Goal: Transaction & Acquisition: Purchase product/service

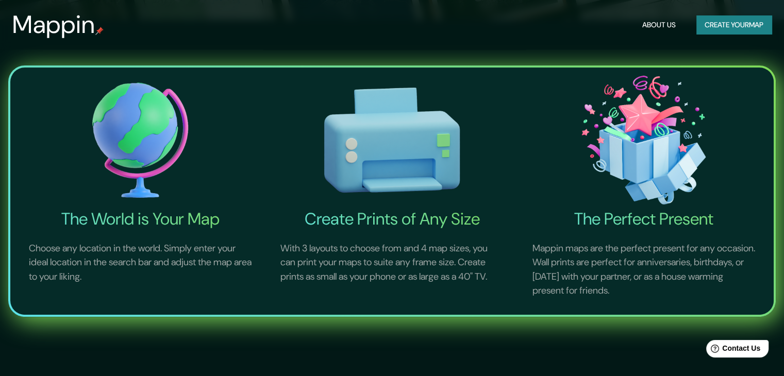
scroll to position [361, 0]
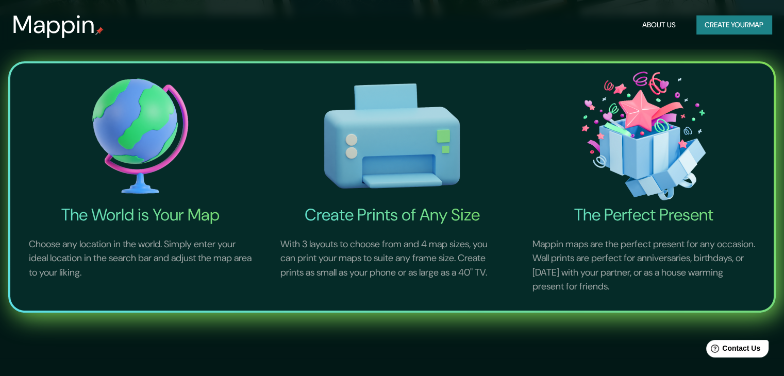
click at [165, 218] on h4 "The World is Your Map" at bounding box center [139, 215] width 247 height 21
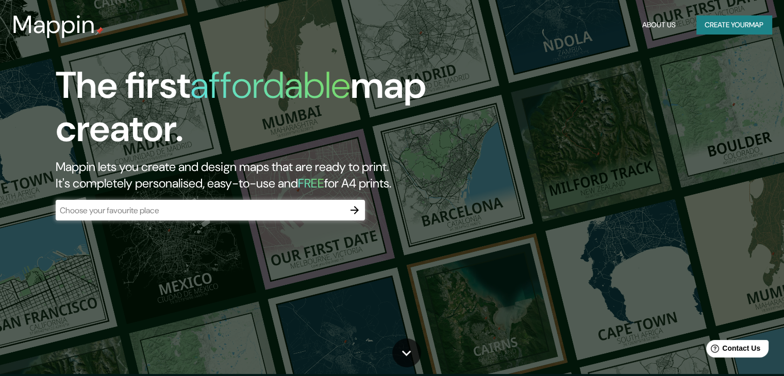
scroll to position [0, 0]
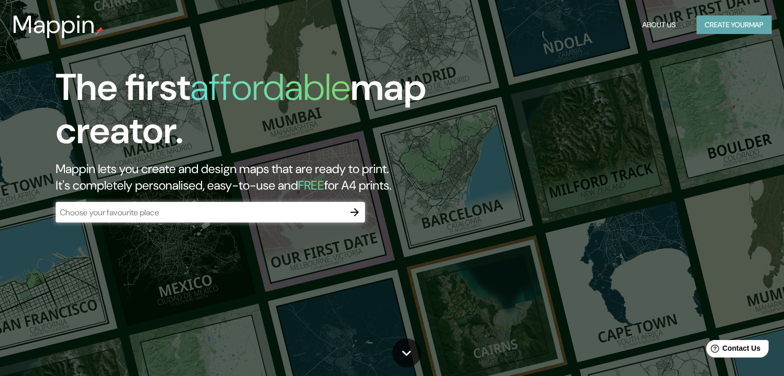
click at [719, 28] on button "Create your map" at bounding box center [733, 24] width 75 height 19
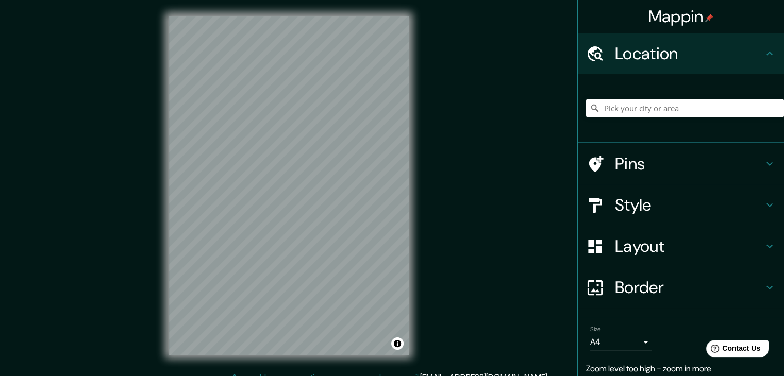
click at [478, 190] on div "Mappin Location Pins Style Layout Border Choose a border. Hint : you can make l…" at bounding box center [392, 194] width 784 height 388
click at [450, 217] on div "Mappin Location Pins Style Layout Border Choose a border. Hint : you can make l…" at bounding box center [392, 194] width 784 height 388
click at [606, 108] on input "Pick your city or area" at bounding box center [685, 108] width 198 height 19
paste input "25.50220555593379, -103.38581787628507"
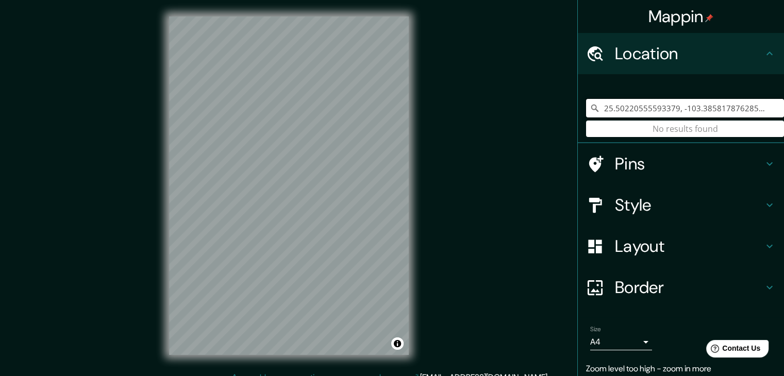
type input "25.50220555593379, -103.38581787628507"
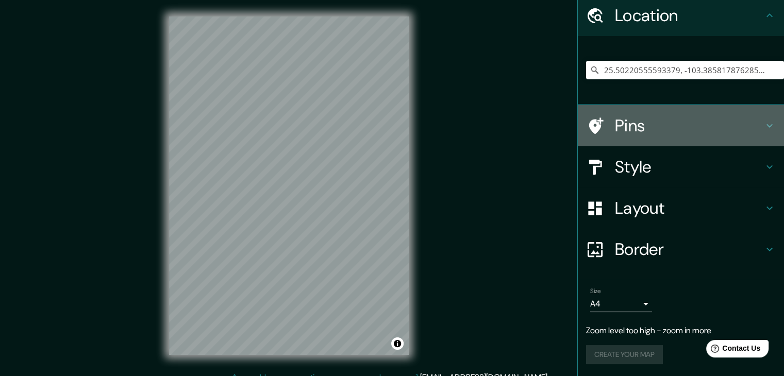
click at [622, 120] on h4 "Pins" at bounding box center [689, 125] width 148 height 21
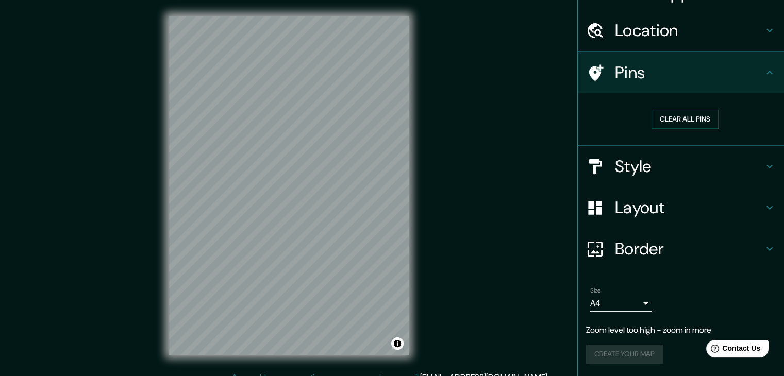
scroll to position [23, 0]
click at [662, 119] on button "Clear all pins" at bounding box center [685, 119] width 67 height 19
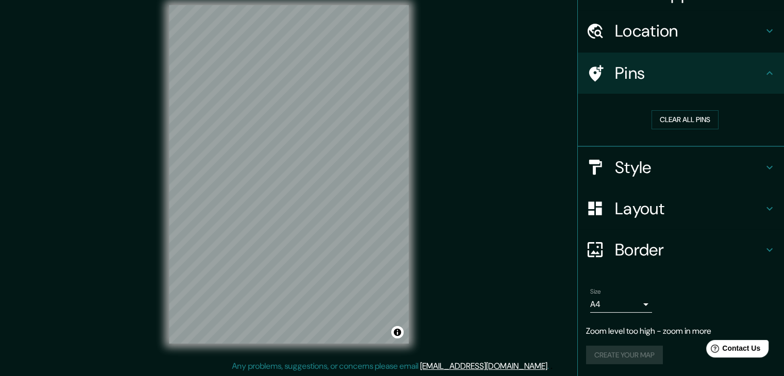
scroll to position [12, 0]
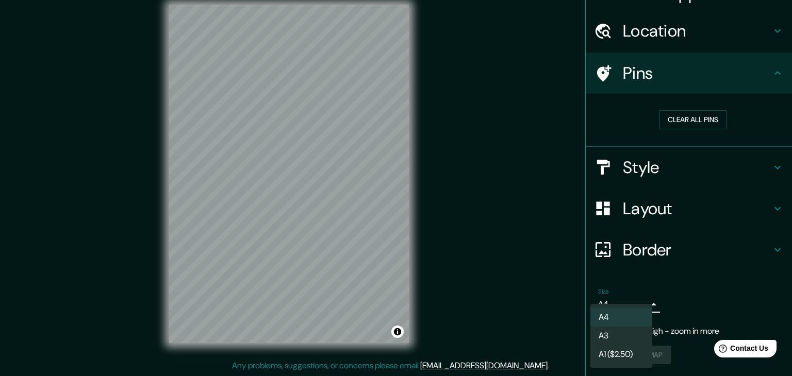
click at [619, 305] on body "Mappin Location [GEOGRAPHIC_DATA] No results found Pins Clear all pins Style La…" at bounding box center [396, 176] width 792 height 376
click at [617, 333] on li "A3" at bounding box center [621, 336] width 62 height 19
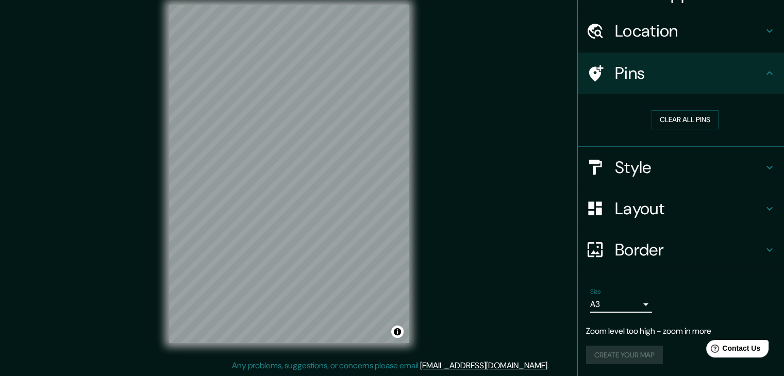
click at [621, 308] on body "Mappin Location [GEOGRAPHIC_DATA] No results found Pins Clear all pins Style La…" at bounding box center [392, 176] width 784 height 376
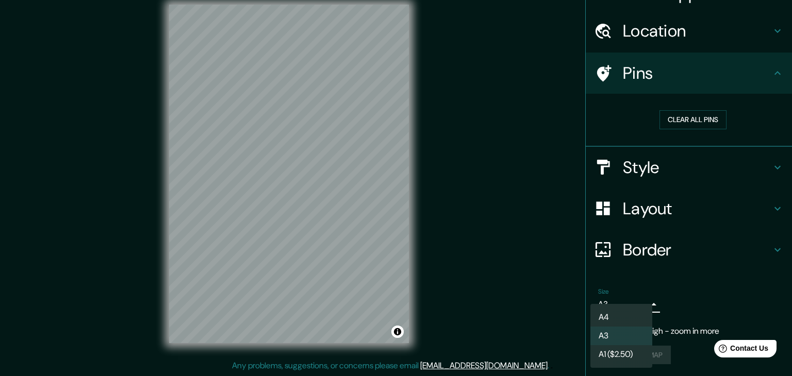
click at [620, 314] on li "A4" at bounding box center [621, 317] width 62 height 19
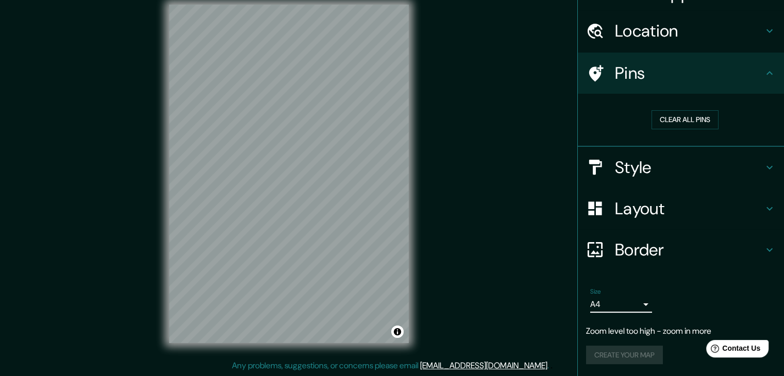
click at [615, 164] on h4 "Style" at bounding box center [689, 167] width 148 height 21
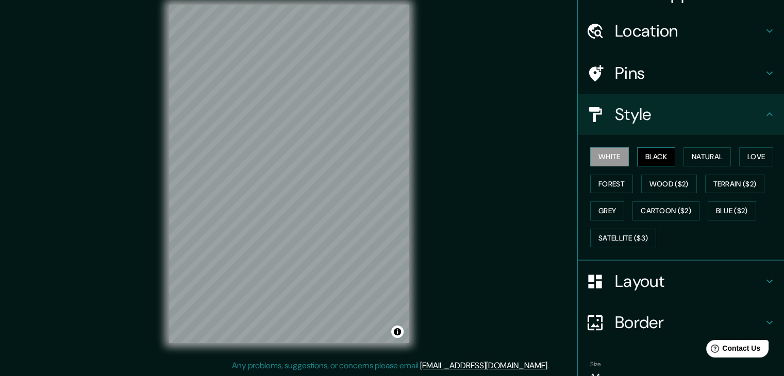
click at [643, 156] on button "Black" at bounding box center [656, 156] width 39 height 19
click at [689, 152] on button "Natural" at bounding box center [707, 156] width 47 height 19
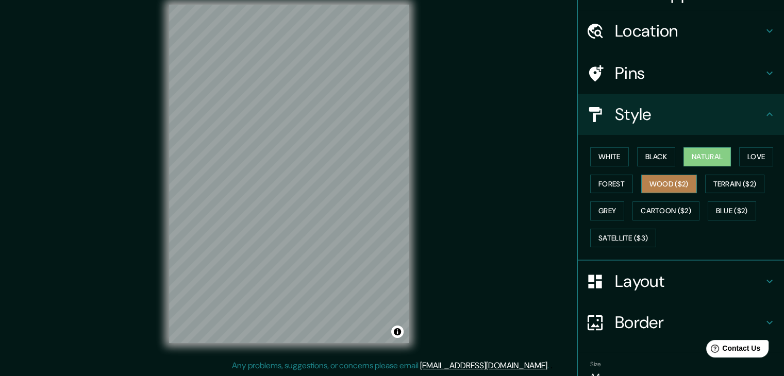
click at [653, 180] on button "Wood ($2)" at bounding box center [669, 184] width 56 height 19
click at [120, 219] on div "Mappin Location [GEOGRAPHIC_DATA] No results found Pins Style White Black Natur…" at bounding box center [392, 182] width 784 height 388
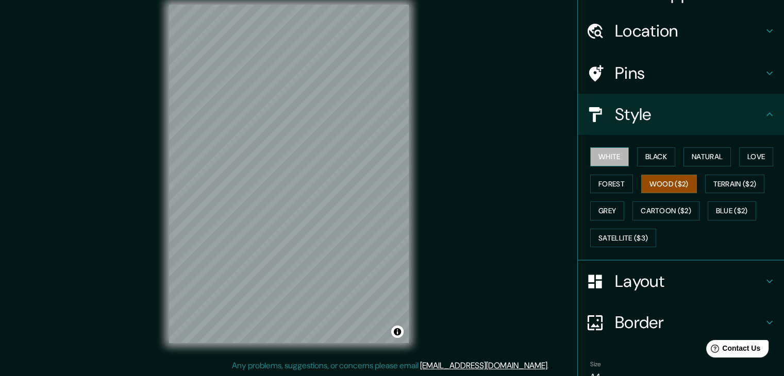
click at [605, 154] on button "White" at bounding box center [609, 156] width 39 height 19
click at [640, 153] on button "Black" at bounding box center [656, 156] width 39 height 19
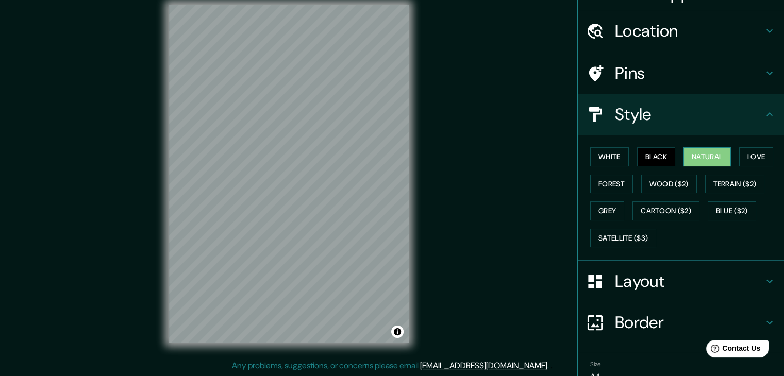
click at [691, 152] on button "Natural" at bounding box center [707, 156] width 47 height 19
click at [746, 152] on button "Love" at bounding box center [756, 156] width 34 height 19
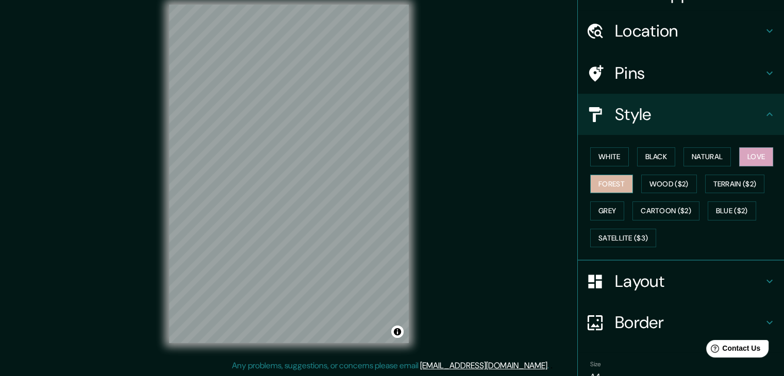
click at [615, 183] on button "Forest" at bounding box center [611, 184] width 43 height 19
click at [651, 185] on button "Wood ($2)" at bounding box center [669, 184] width 56 height 19
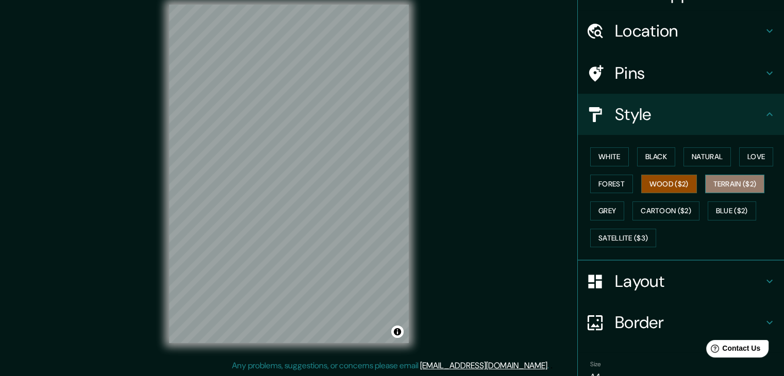
click at [716, 181] on button "Terrain ($2)" at bounding box center [735, 184] width 60 height 19
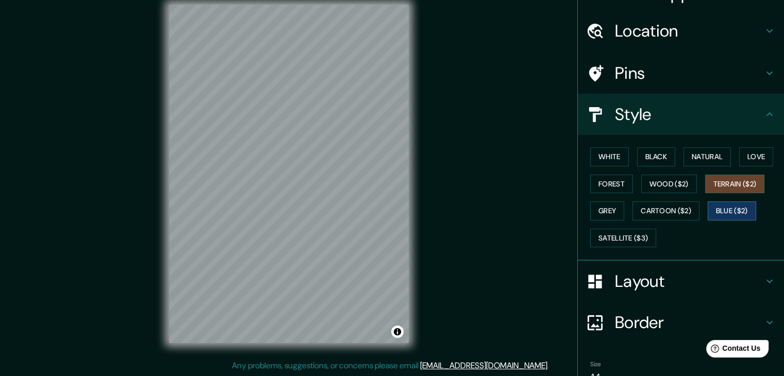
click at [724, 209] on button "Blue ($2)" at bounding box center [732, 211] width 48 height 19
click at [680, 209] on button "Cartoon ($2)" at bounding box center [666, 211] width 67 height 19
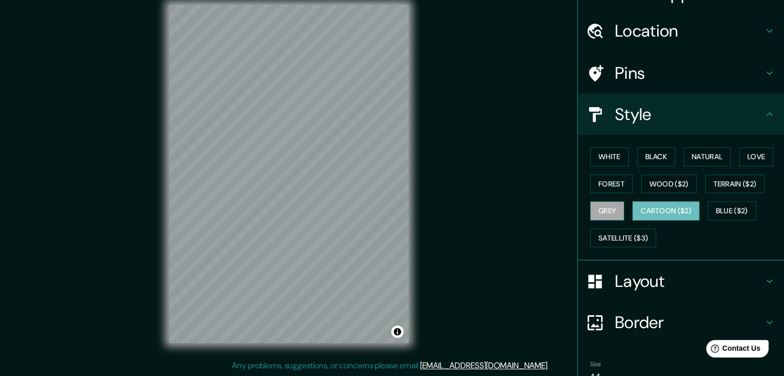
click at [596, 211] on button "Grey" at bounding box center [607, 211] width 34 height 19
click at [598, 234] on button "Satellite ($3)" at bounding box center [623, 238] width 66 height 19
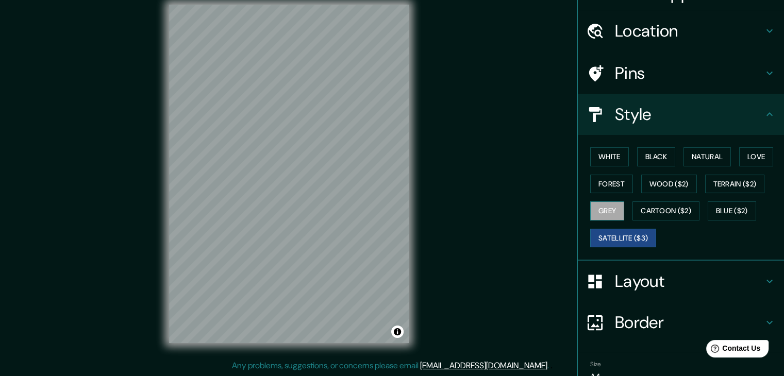
click at [592, 210] on button "Grey" at bounding box center [607, 211] width 34 height 19
click at [600, 181] on button "Forest" at bounding box center [611, 184] width 43 height 19
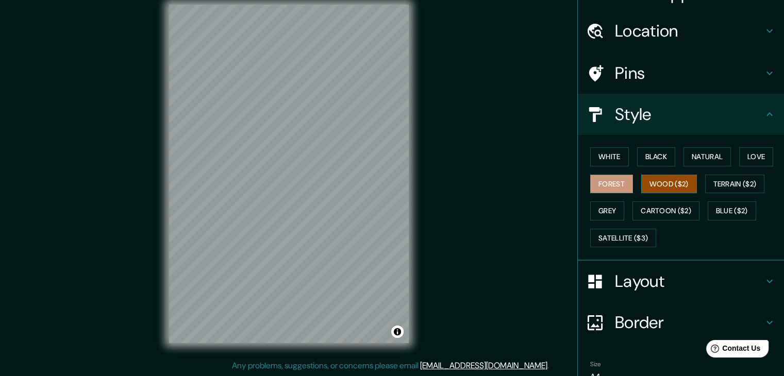
click at [660, 180] on button "Wood ($2)" at bounding box center [669, 184] width 56 height 19
click at [615, 279] on h4 "Layout" at bounding box center [689, 281] width 148 height 21
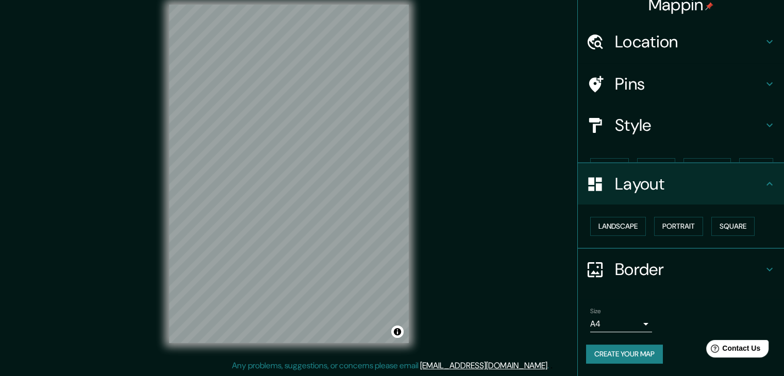
scroll to position [0, 0]
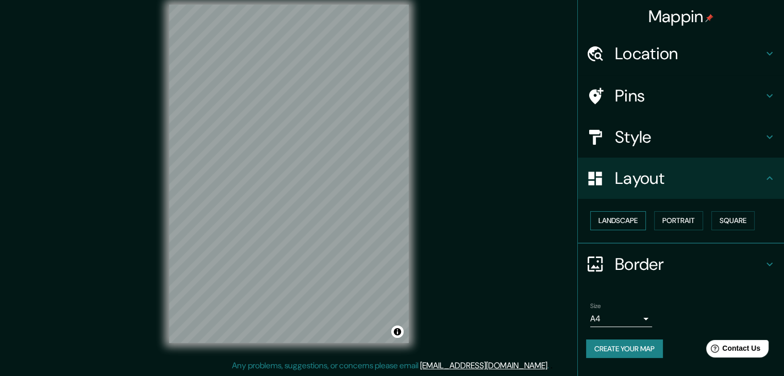
click at [617, 222] on button "Landscape" at bounding box center [618, 220] width 56 height 19
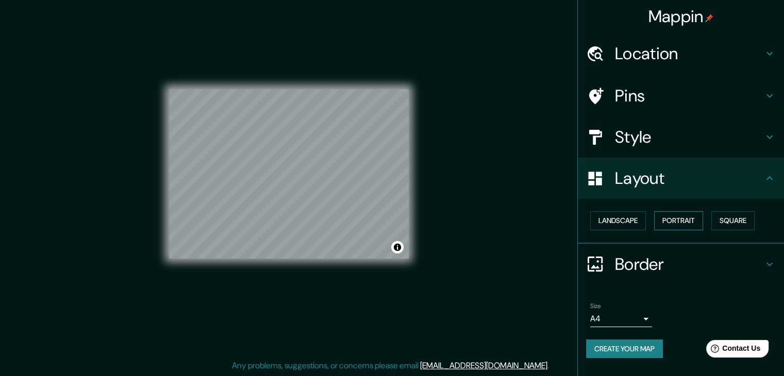
click at [673, 220] on button "Portrait" at bounding box center [678, 220] width 49 height 19
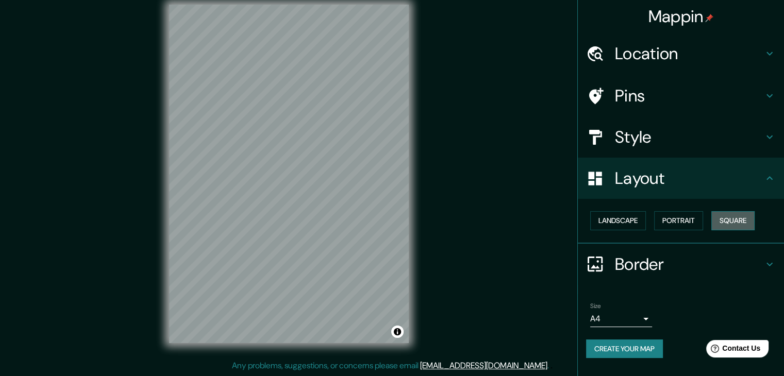
click at [721, 219] on button "Square" at bounding box center [732, 220] width 43 height 19
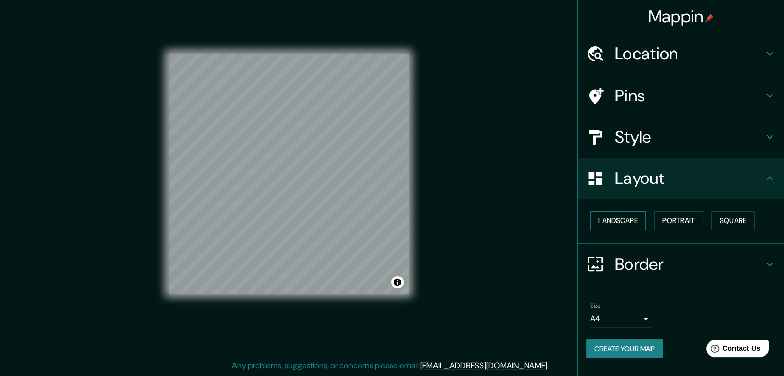
click at [626, 222] on button "Landscape" at bounding box center [618, 220] width 56 height 19
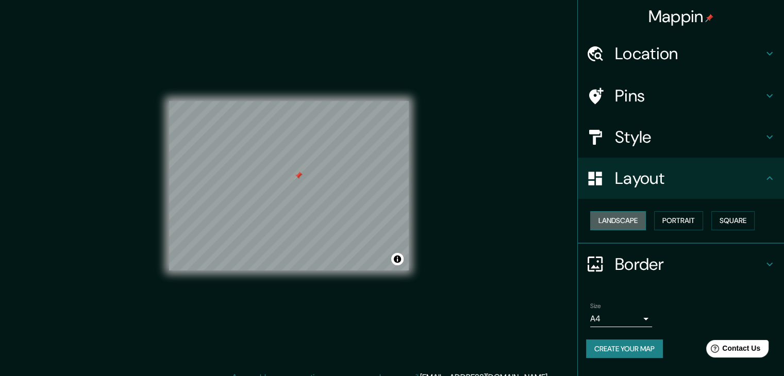
click at [628, 222] on button "Landscape" at bounding box center [618, 220] width 56 height 19
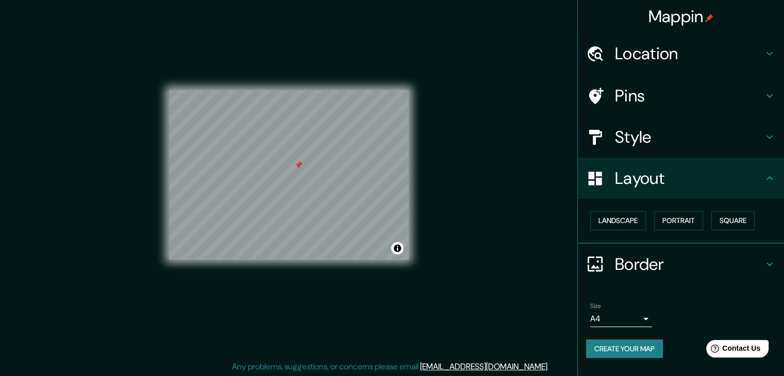
scroll to position [12, 0]
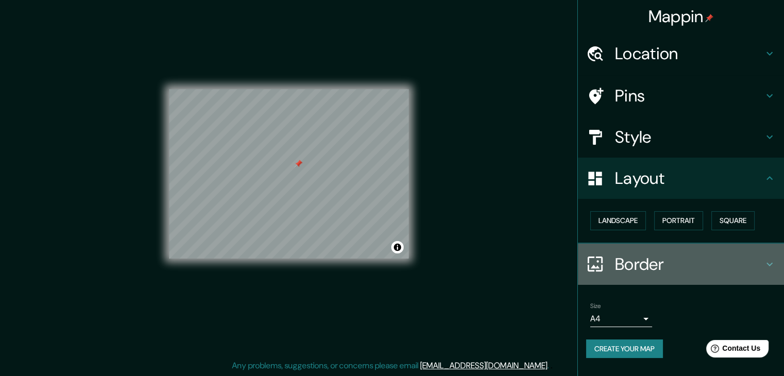
click at [655, 264] on h4 "Border" at bounding box center [689, 264] width 148 height 21
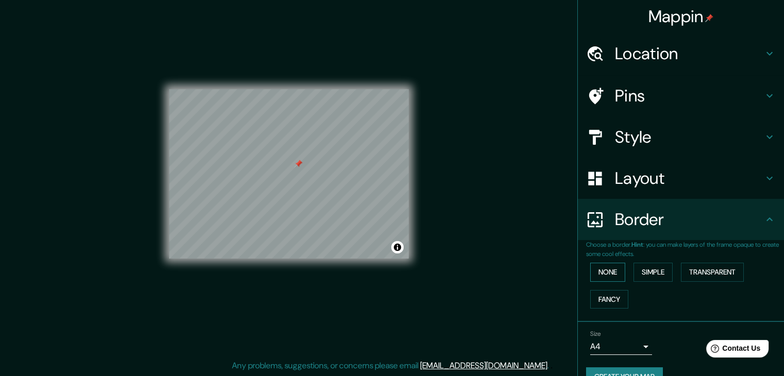
click at [603, 272] on button "None" at bounding box center [607, 272] width 35 height 19
click at [638, 272] on button "Simple" at bounding box center [653, 272] width 39 height 19
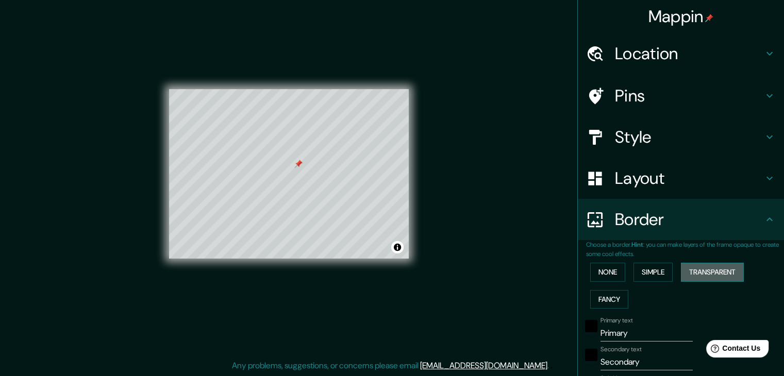
click at [701, 271] on button "Transparent" at bounding box center [712, 272] width 63 height 19
click at [602, 300] on button "Fancy" at bounding box center [609, 299] width 38 height 19
click at [598, 272] on button "None" at bounding box center [607, 272] width 35 height 19
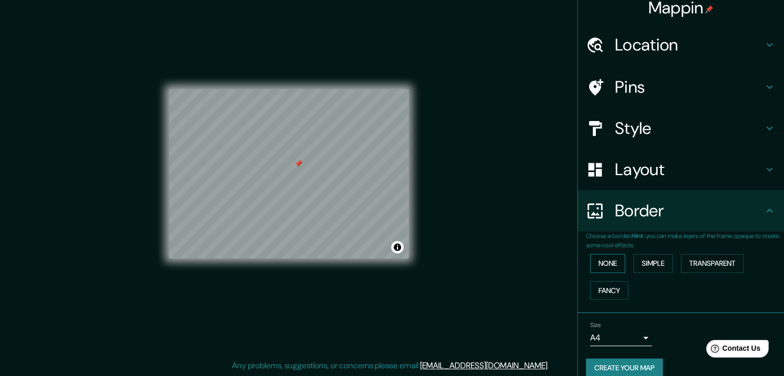
scroll to position [22, 0]
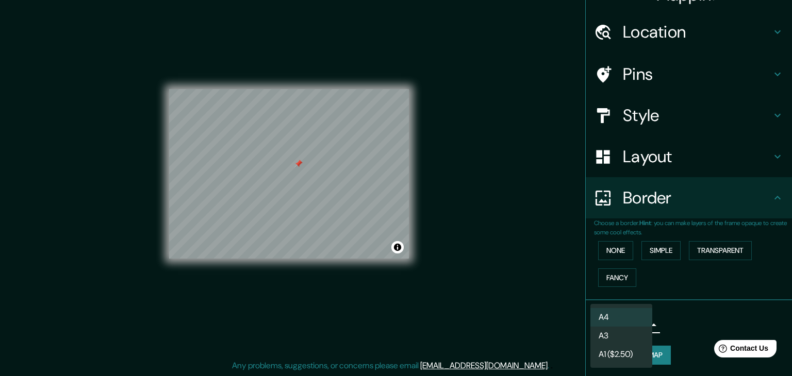
click at [619, 322] on body "Mappin Location [GEOGRAPHIC_DATA] No results found Pins Style Layout Border Cho…" at bounding box center [396, 176] width 792 height 376
click at [619, 335] on li "A3" at bounding box center [621, 336] width 62 height 19
type input "a4"
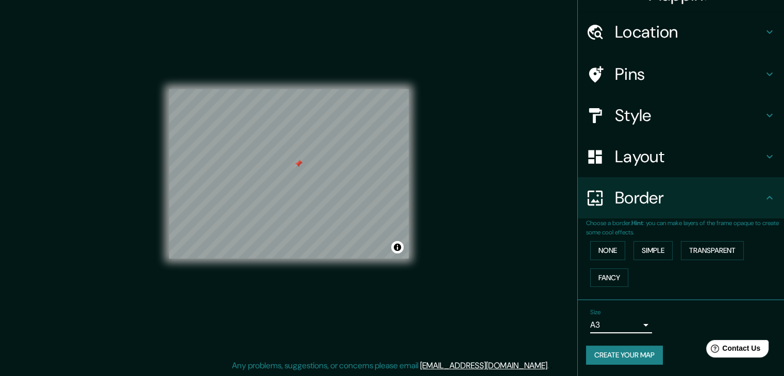
click at [618, 152] on h4 "Layout" at bounding box center [689, 156] width 148 height 21
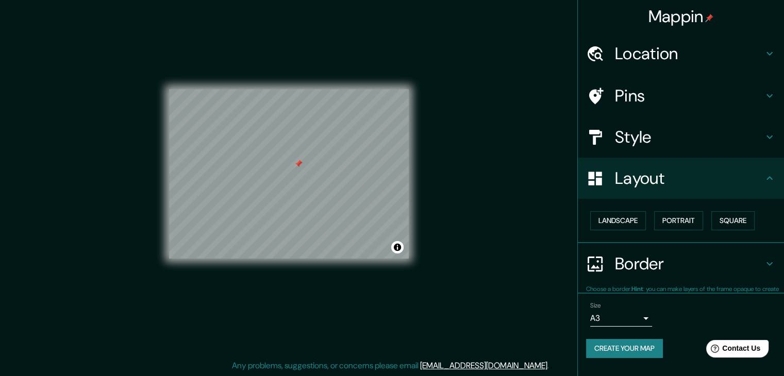
scroll to position [0, 0]
click at [678, 221] on button "Portrait" at bounding box center [678, 220] width 49 height 19
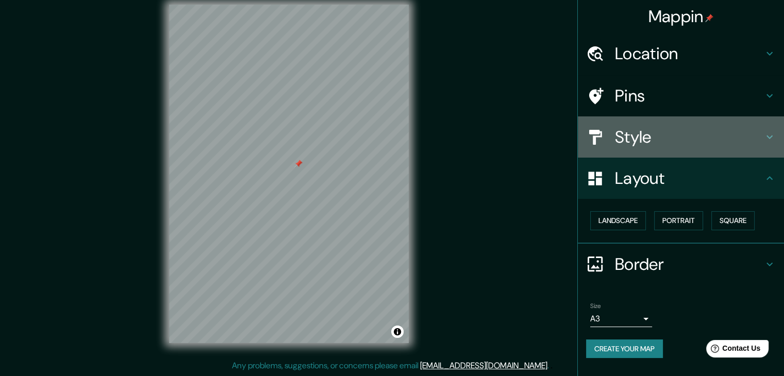
click at [633, 134] on h4 "Style" at bounding box center [689, 137] width 148 height 21
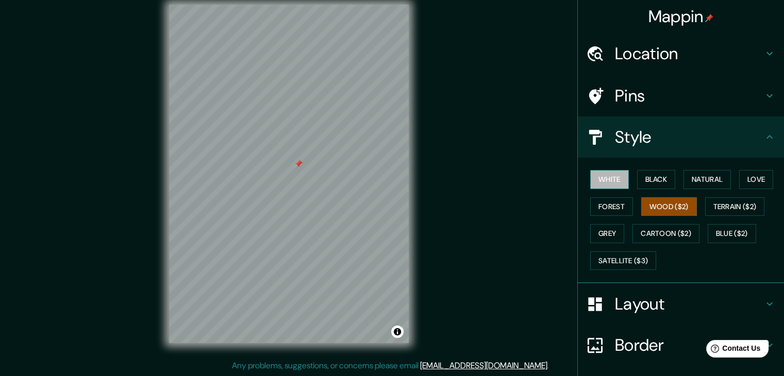
click at [611, 180] on button "White" at bounding box center [609, 179] width 39 height 19
click at [642, 177] on button "Black" at bounding box center [656, 179] width 39 height 19
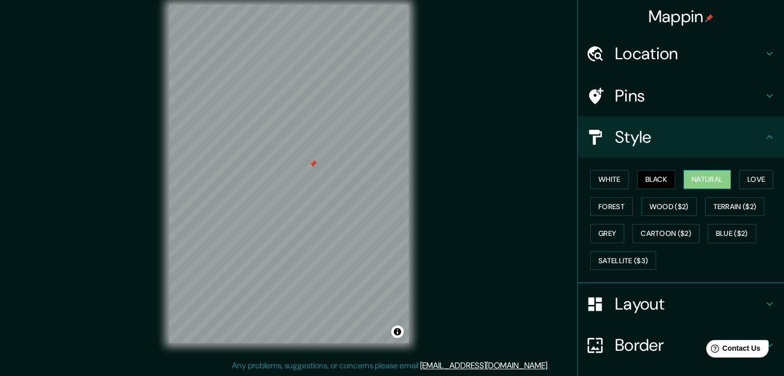
click at [695, 173] on button "Natural" at bounding box center [707, 179] width 47 height 19
click at [747, 176] on button "Love" at bounding box center [756, 179] width 34 height 19
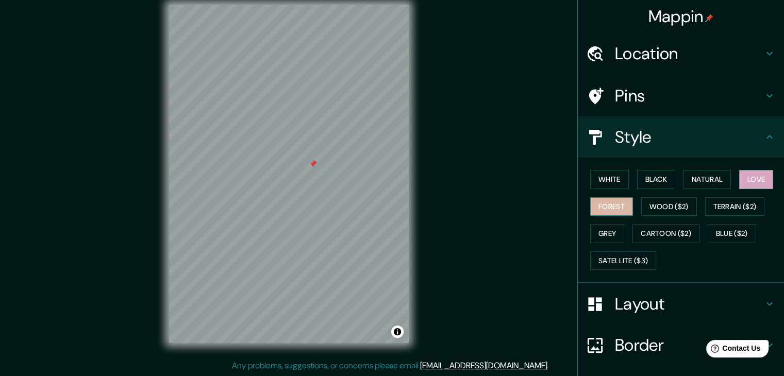
click at [604, 204] on button "Forest" at bounding box center [611, 206] width 43 height 19
click at [649, 203] on button "Wood ($2)" at bounding box center [669, 206] width 56 height 19
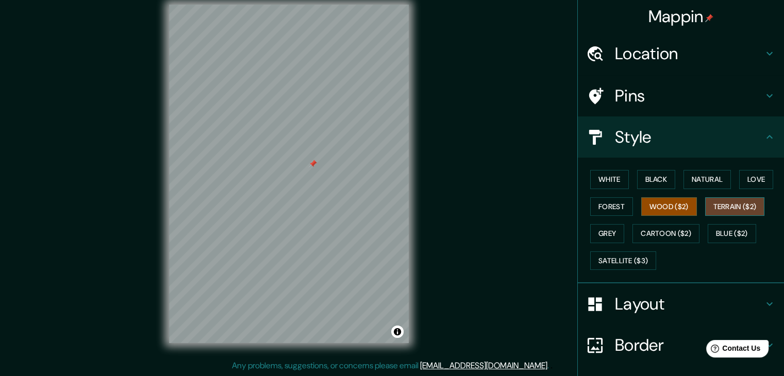
click at [714, 203] on button "Terrain ($2)" at bounding box center [735, 206] width 60 height 19
click at [603, 235] on button "Grey" at bounding box center [607, 233] width 34 height 19
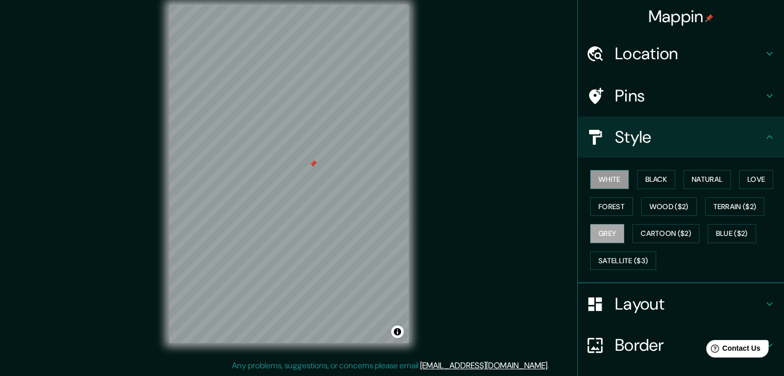
click at [614, 182] on button "White" at bounding box center [609, 179] width 39 height 19
